Goal: Task Accomplishment & Management: Use online tool/utility

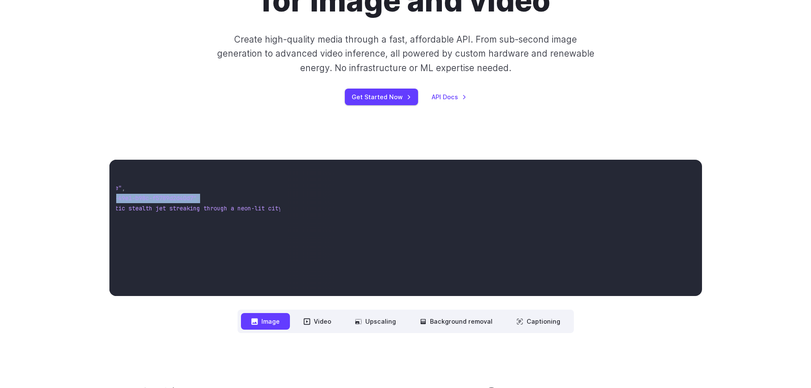
scroll to position [0, 133]
drag, startPoint x: 175, startPoint y: 196, endPoint x: 270, endPoint y: 199, distance: 94.6
click at [270, 199] on pre "{ "taskType" : "imageInference" , "taskUUID" : "7f3ebcb6-b897-49e1-b98c-f5789d2…" at bounding box center [198, 227] width 164 height 123
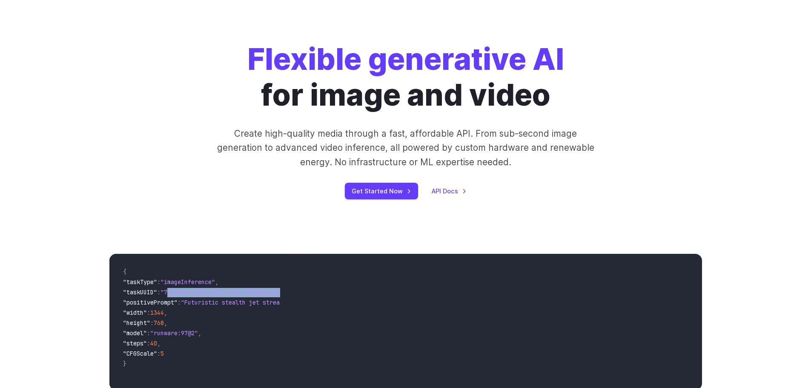
scroll to position [85, 0]
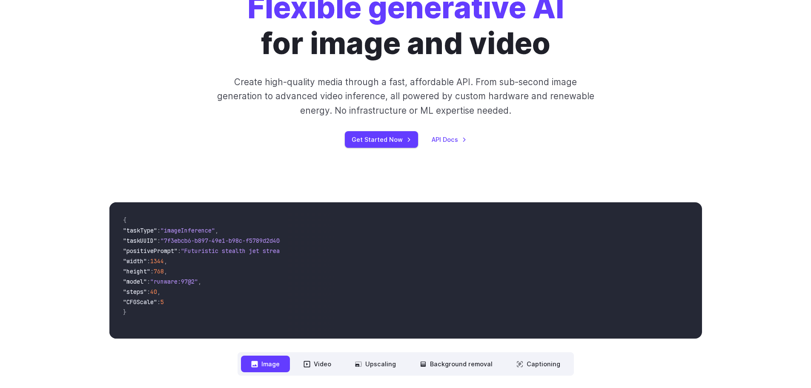
click at [233, 281] on span ""model" : "runware:97@2" ," at bounding box center [198, 282] width 151 height 10
drag, startPoint x: 176, startPoint y: 241, endPoint x: 195, endPoint y: 276, distance: 40.0
click at [266, 245] on span ""taskUUID" : "7f3ebcb6-b897-49e1-b98c-f5789d2d40d7" ," at bounding box center [198, 241] width 151 height 10
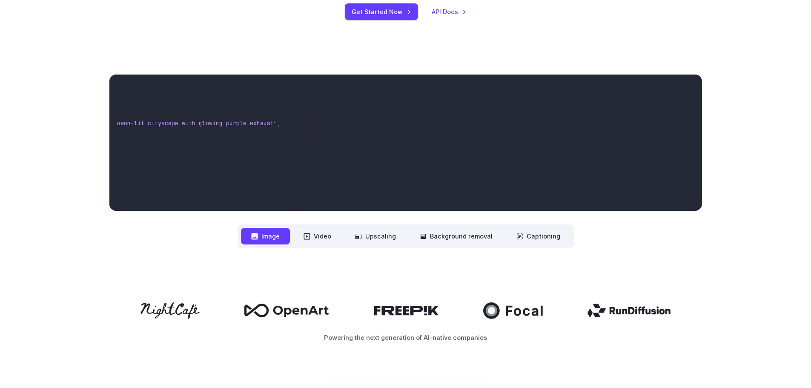
scroll to position [0, 0]
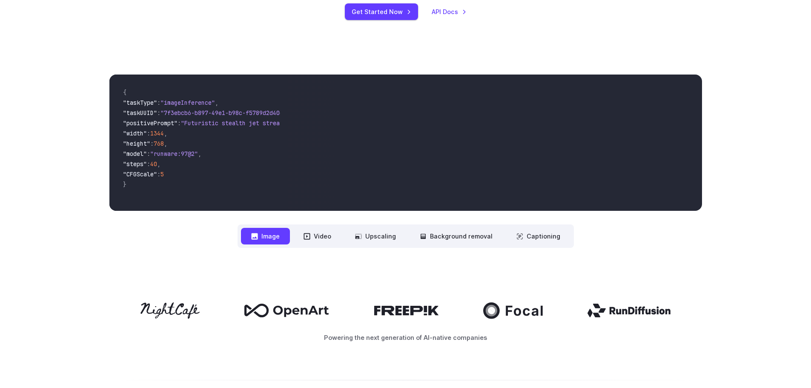
click at [262, 145] on span ""height" : 768 ," at bounding box center [198, 144] width 151 height 10
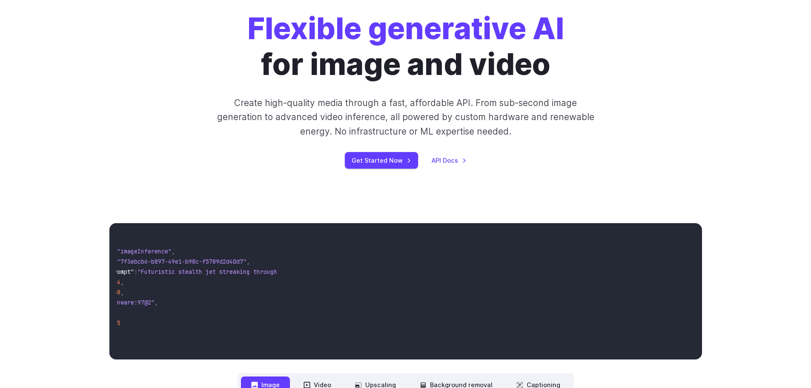
scroll to position [43, 0]
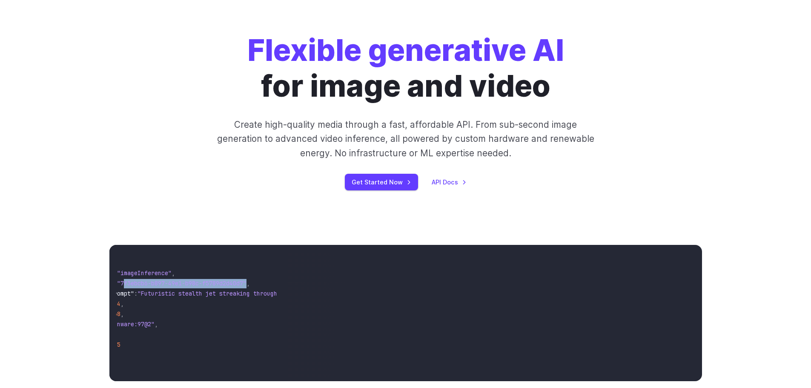
drag, startPoint x: 132, startPoint y: 284, endPoint x: 255, endPoint y: 275, distance: 122.9
click at [247, 282] on span ""7f3ebcb6-b897-49e1-b98c-f5789d2d40d7"" at bounding box center [181, 283] width 129 height 8
copy span "7f3ebcb6-b897-49e1-b98c-f5789d2d40d7"
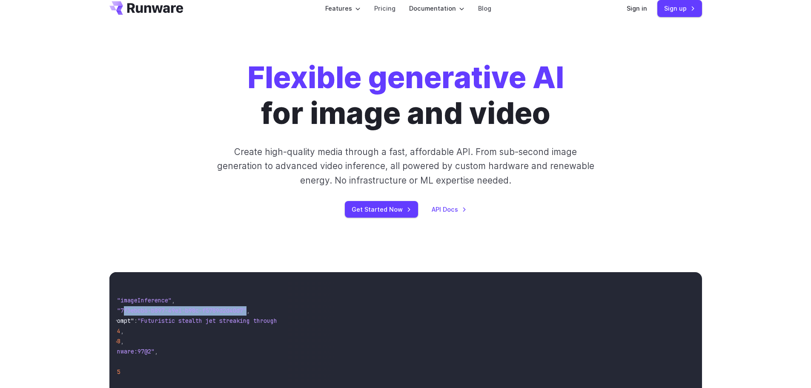
scroll to position [0, 0]
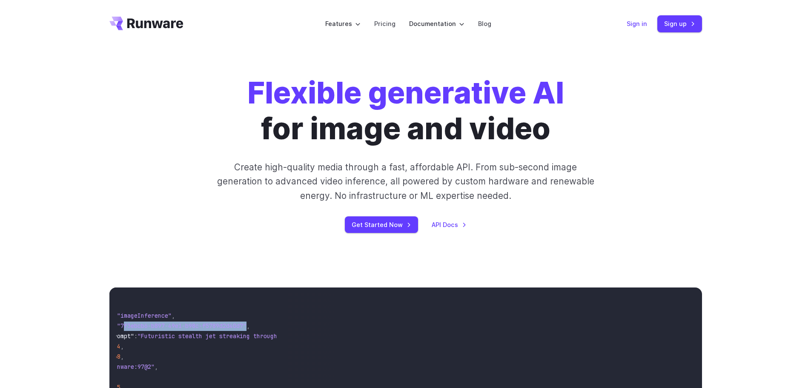
click at [636, 22] on link "Sign in" at bounding box center [637, 24] width 20 height 10
click at [680, 26] on link "Sign up" at bounding box center [679, 23] width 45 height 17
drag, startPoint x: 234, startPoint y: 329, endPoint x: 310, endPoint y: 326, distance: 76.3
click at [310, 326] on div "{ "taskType" : "imageInference" , "taskUUID" : "7f3ebcb6-b897-49e1-b98c-f5789d2…" at bounding box center [405, 355] width 593 height 136
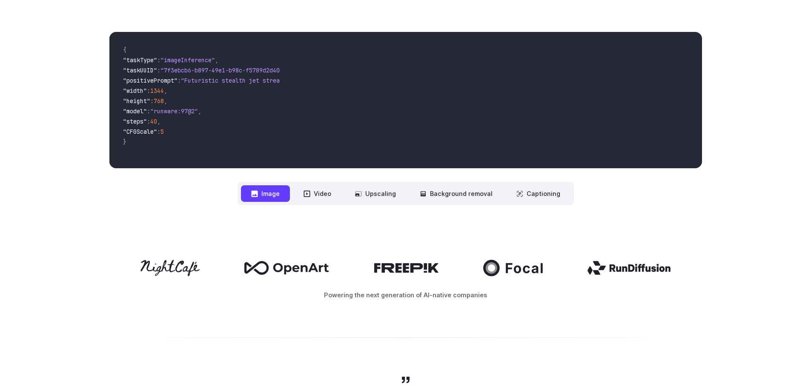
scroll to position [128, 0]
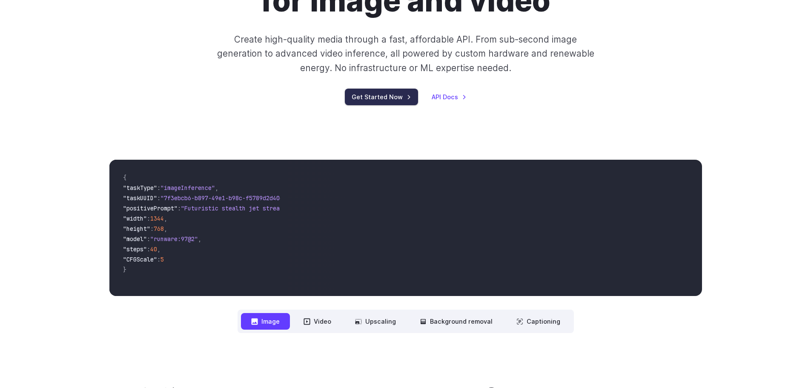
click at [387, 100] on link "Get Started Now" at bounding box center [381, 97] width 73 height 17
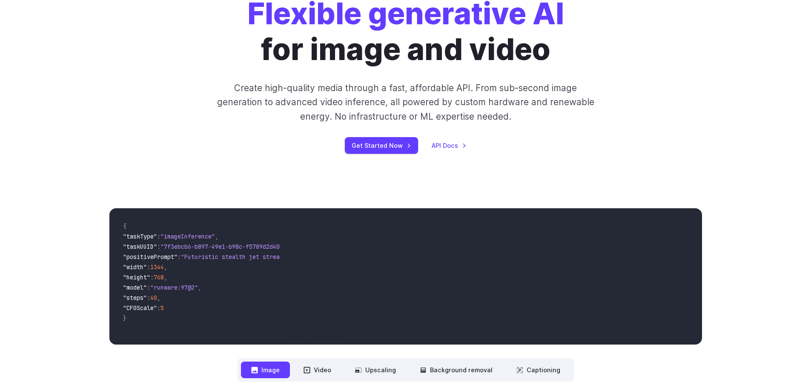
scroll to position [0, 0]
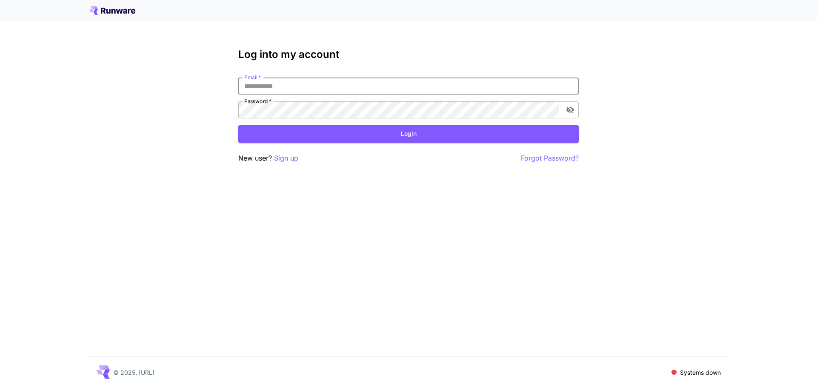
drag, startPoint x: 276, startPoint y: 80, endPoint x: 300, endPoint y: 101, distance: 31.4
click at [276, 82] on input "Email   *" at bounding box center [408, 85] width 341 height 17
click at [99, 10] on icon at bounding box center [112, 10] width 46 height 9
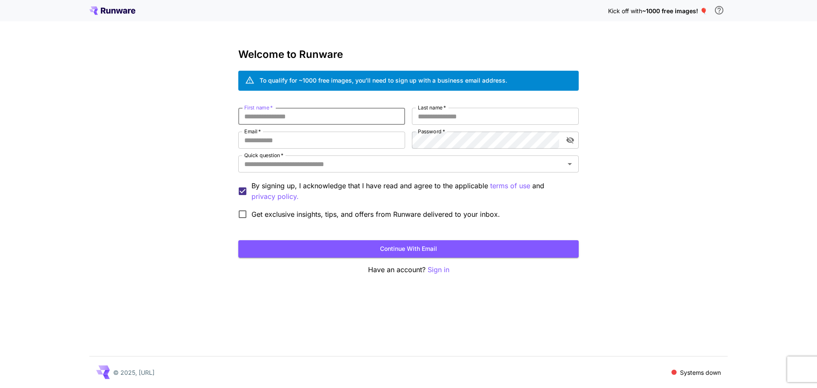
click at [325, 114] on input "First name   *" at bounding box center [321, 116] width 167 height 17
type input "****"
type input "*******"
click at [298, 141] on input "Email   *" at bounding box center [321, 140] width 167 height 17
type input "**********"
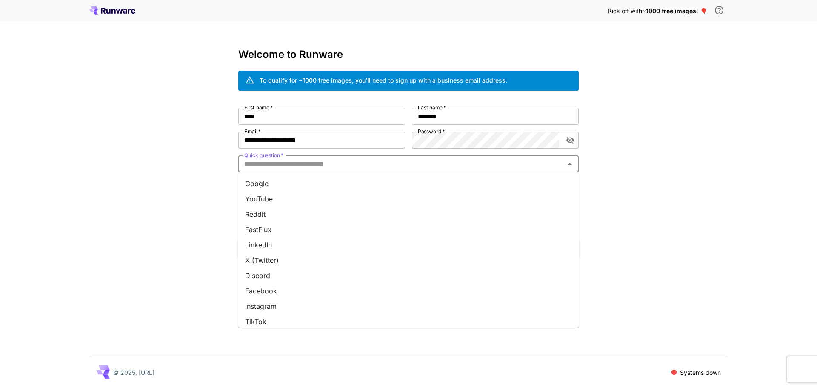
click at [314, 165] on input "Quick question   *" at bounding box center [401, 164] width 321 height 12
click at [265, 318] on li "Other" at bounding box center [408, 316] width 341 height 15
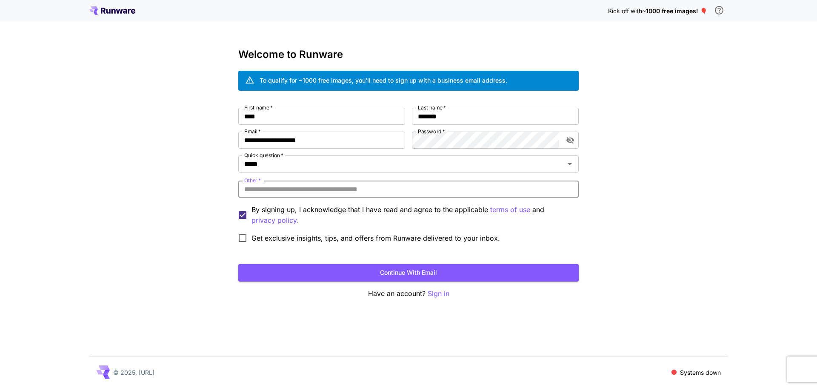
click at [290, 188] on input "Other   *" at bounding box center [408, 189] width 341 height 17
type input "*******"
click at [317, 275] on button "Continue with email" at bounding box center [408, 272] width 341 height 17
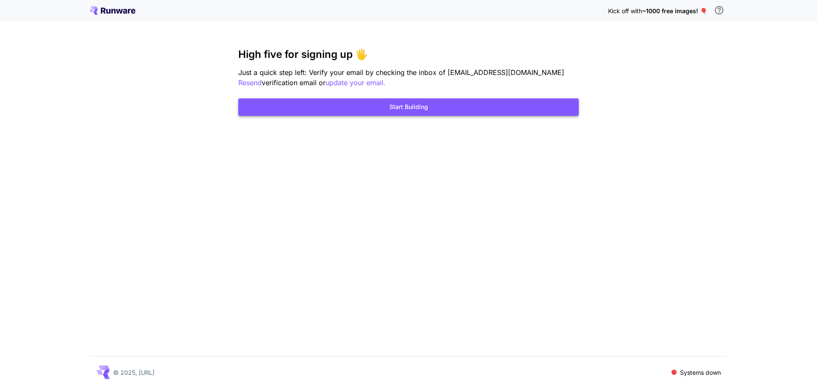
click at [429, 109] on button "Start Building" at bounding box center [408, 106] width 341 height 17
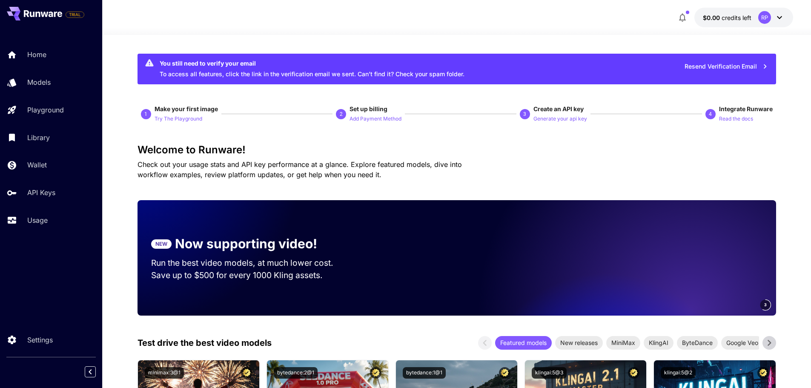
click at [778, 17] on icon at bounding box center [779, 17] width 5 height 3
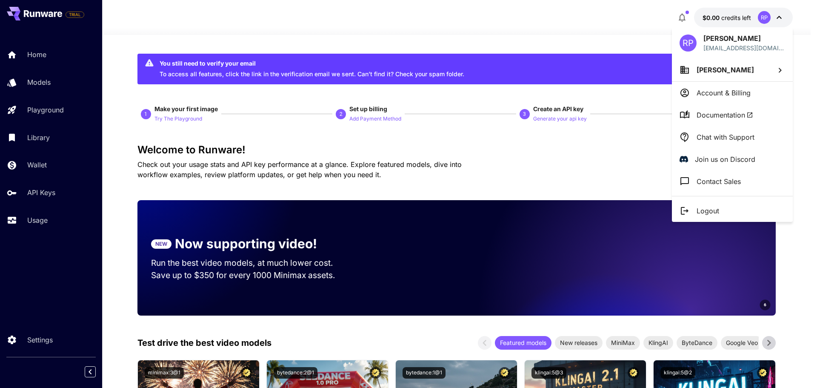
click at [438, 41] on div at bounding box center [408, 194] width 817 height 388
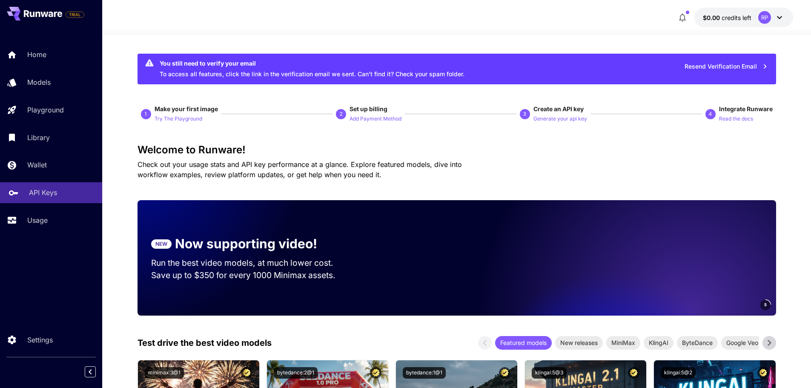
click at [65, 194] on div "API Keys" at bounding box center [62, 192] width 66 height 10
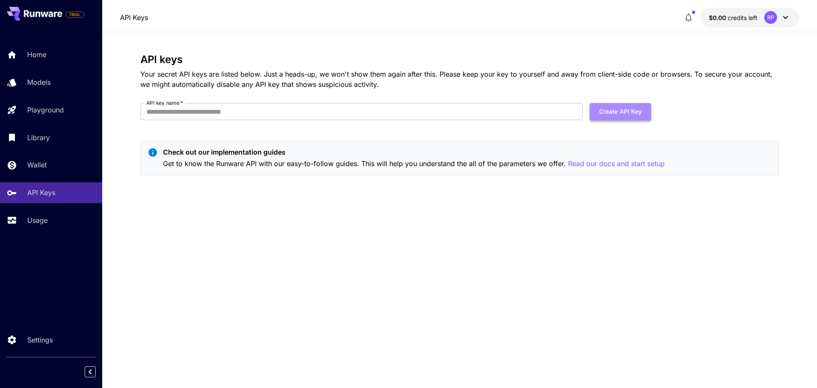
click at [620, 111] on button "Create API Key" at bounding box center [620, 111] width 61 height 17
click at [150, 101] on label "API key name   *" at bounding box center [164, 102] width 37 height 7
click at [150, 103] on input "API key name   *" at bounding box center [362, 111] width 443 height 17
type input "*******"
click at [610, 110] on button "Create API Key" at bounding box center [620, 111] width 61 height 17
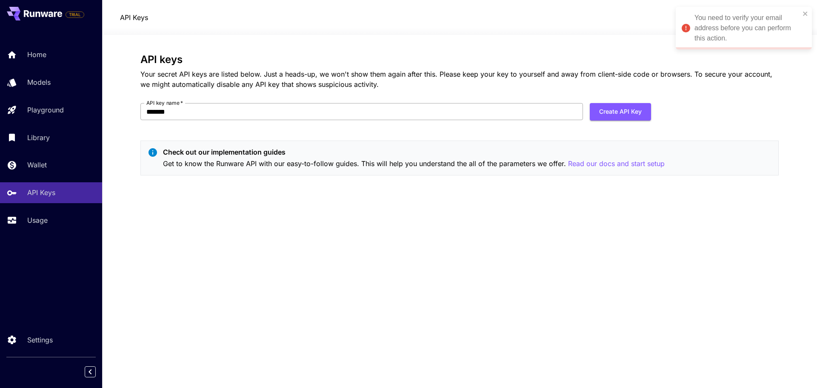
click at [199, 110] on input "*******" at bounding box center [362, 111] width 443 height 17
drag, startPoint x: 118, startPoint y: 103, endPoint x: 7, endPoint y: 100, distance: 110.7
click at [7, 100] on div "TRIAL Home Models Playground Library Wallet API Keys Usage Settings API Keys $0…" at bounding box center [408, 194] width 817 height 388
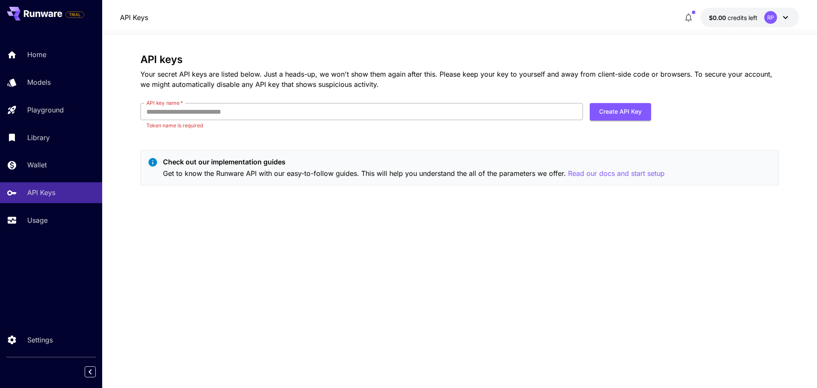
click at [241, 112] on input "API key name   *" at bounding box center [362, 111] width 443 height 17
paste input "**********"
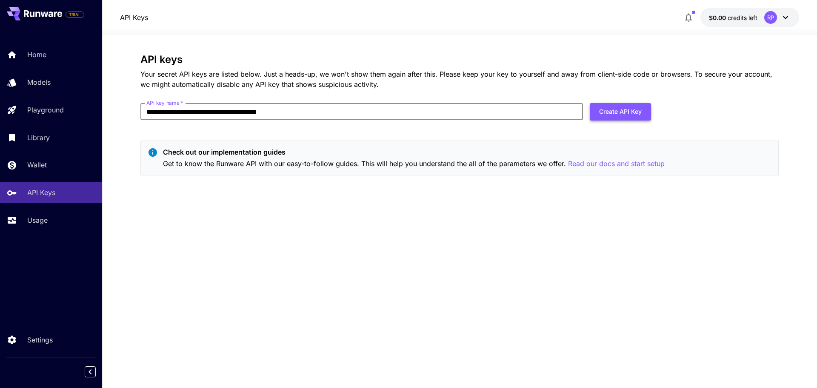
type input "**********"
click at [601, 112] on button "Create API Key" at bounding box center [620, 111] width 61 height 17
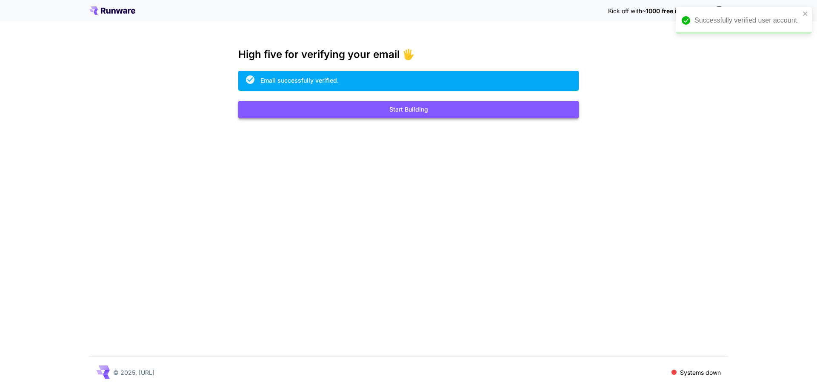
click at [429, 104] on button "Start Building" at bounding box center [408, 109] width 341 height 17
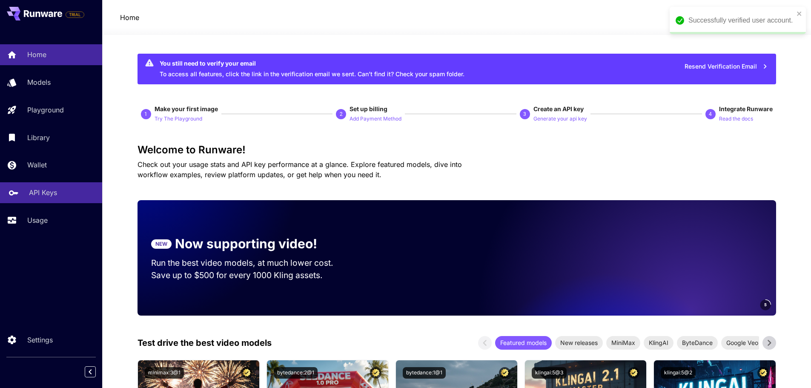
click at [43, 193] on p "API Keys" at bounding box center [43, 192] width 28 height 10
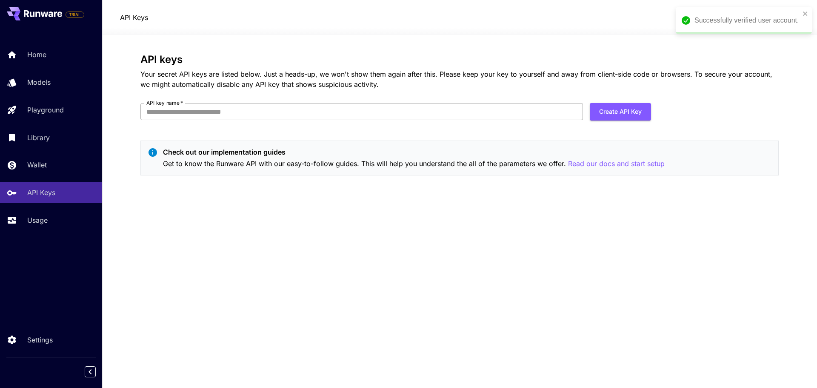
click at [192, 106] on input "API key name   *" at bounding box center [362, 111] width 443 height 17
paste input "**********"
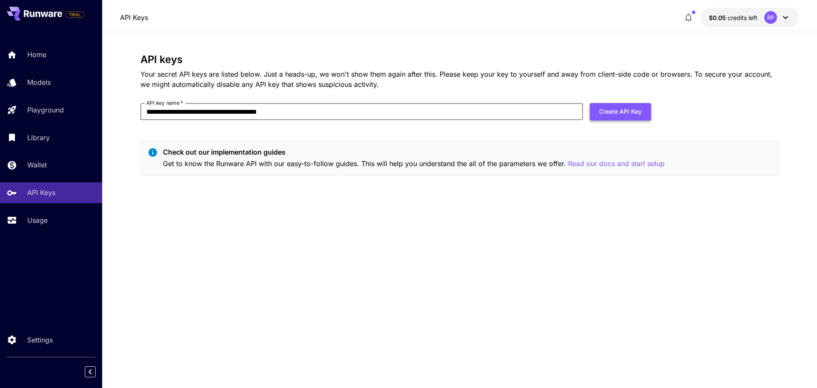
type input "**********"
click at [619, 111] on button "Create API Key" at bounding box center [620, 111] width 61 height 17
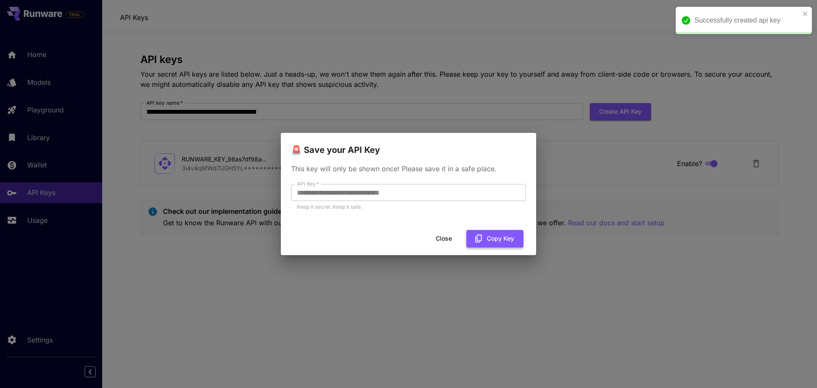
click at [499, 238] on button "Copy Key" at bounding box center [495, 238] width 57 height 17
